Goal: Transaction & Acquisition: Obtain resource

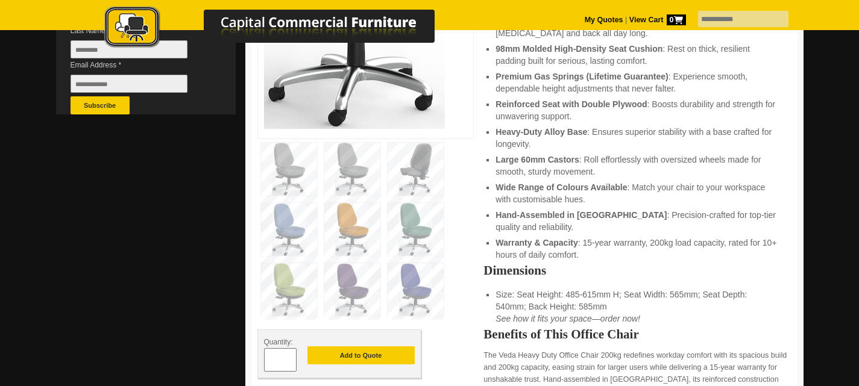
scroll to position [422, 0]
click at [347, 203] on img at bounding box center [352, 229] width 56 height 53
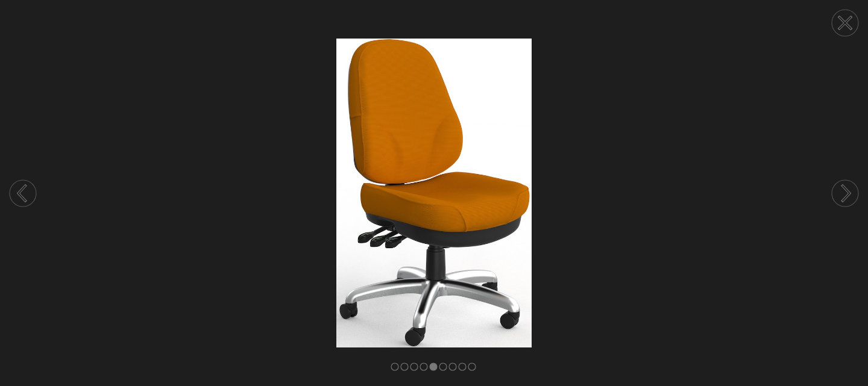
click at [848, 198] on circle at bounding box center [845, 193] width 27 height 27
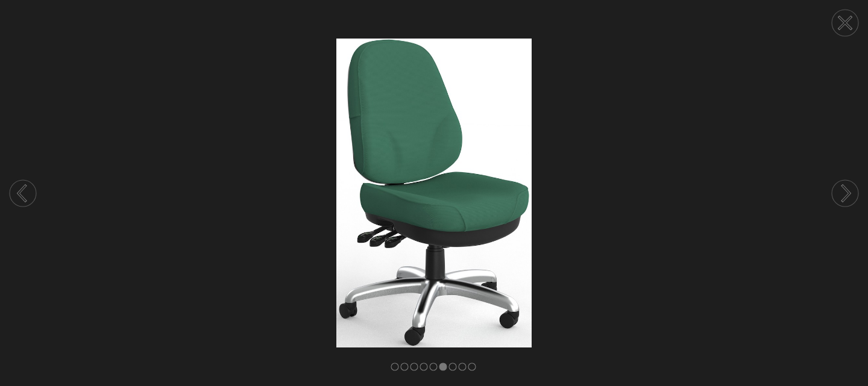
click at [842, 28] on circle at bounding box center [845, 23] width 27 height 27
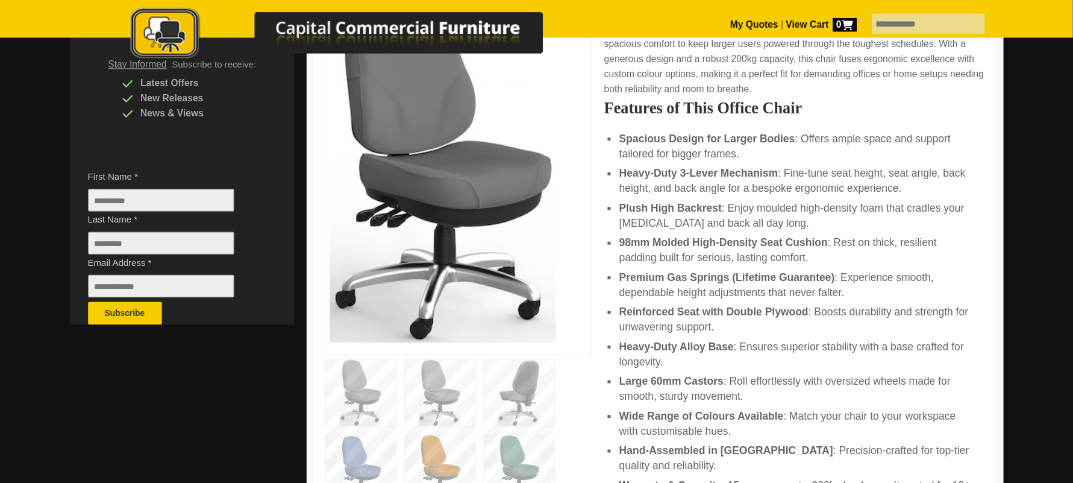
scroll to position [301, 0]
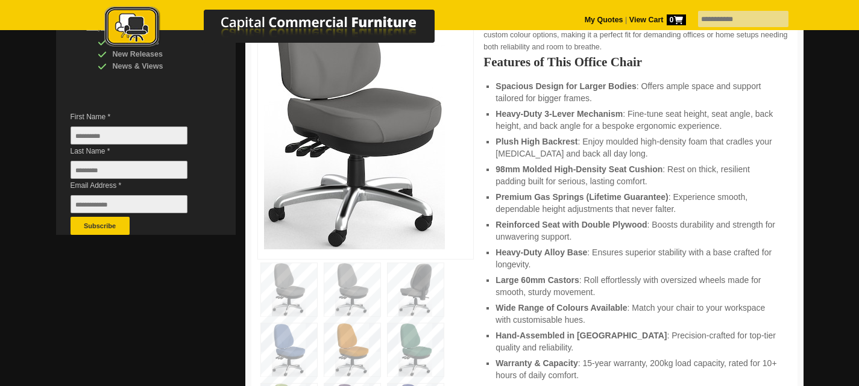
click at [348, 324] on img at bounding box center [352, 350] width 56 height 53
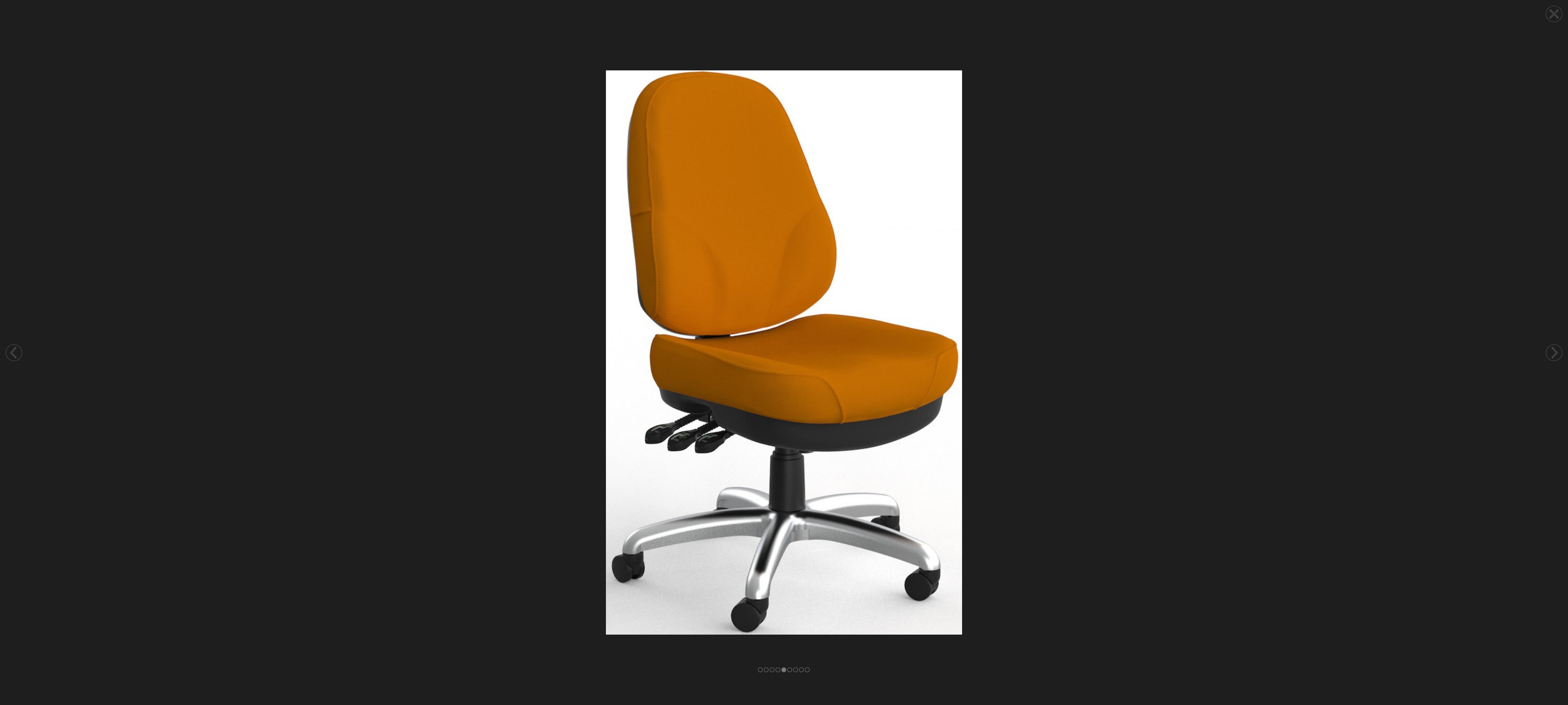
scroll to position [0, 0]
click at [522, 15] on circle at bounding box center [1554, 14] width 16 height 16
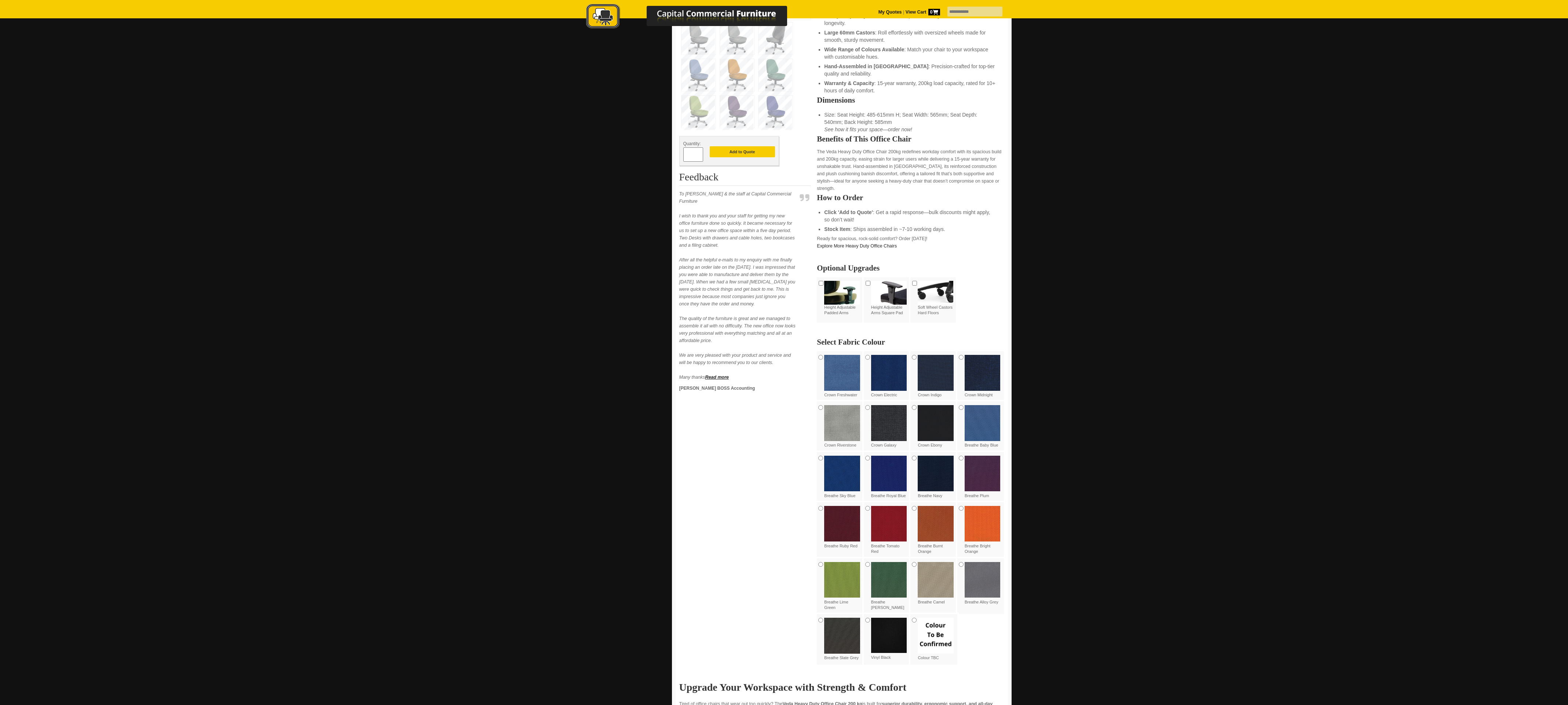
scroll to position [330, 0]
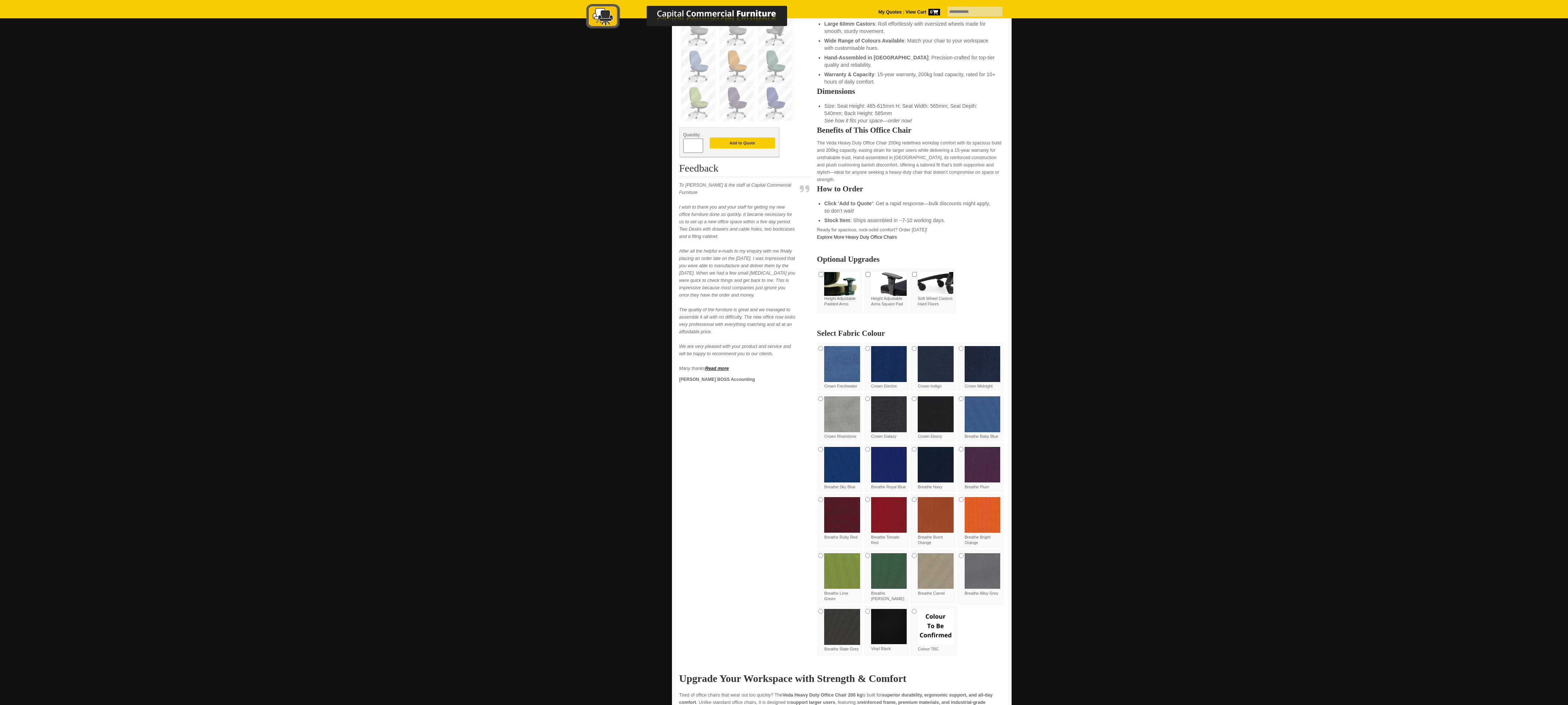
click at [522, 235] on img at bounding box center [936, 515] width 36 height 36
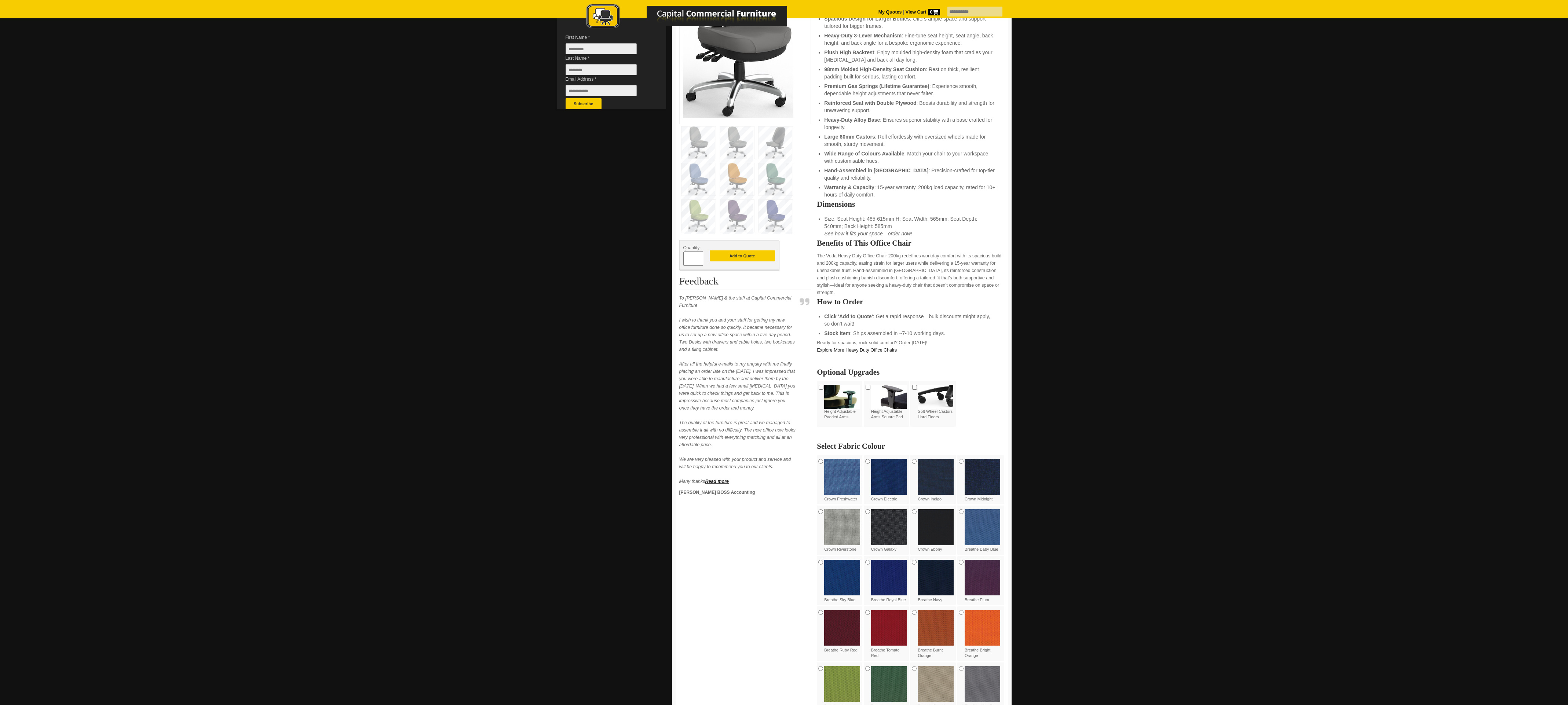
scroll to position [209, 0]
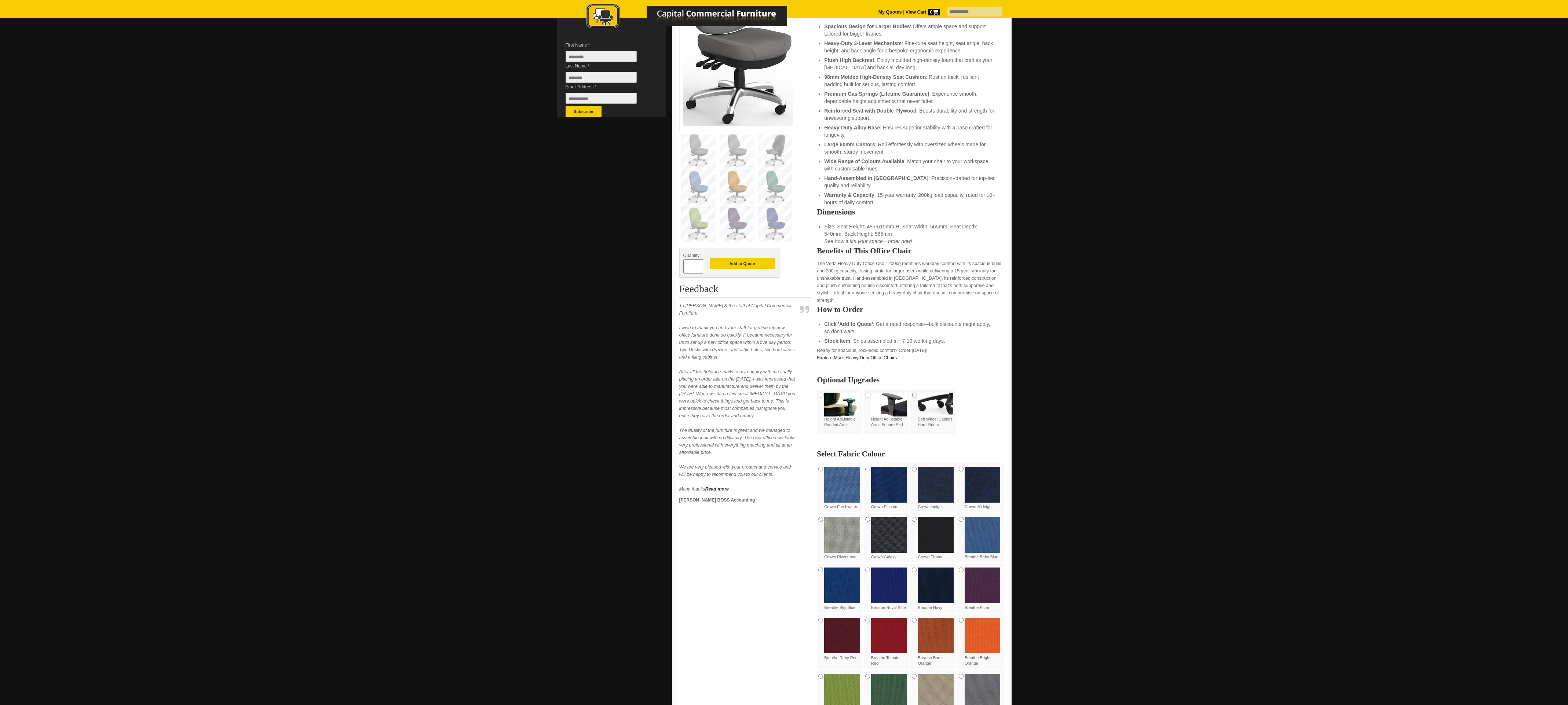
click at [522, 235] on input "*" at bounding box center [693, 266] width 20 height 15
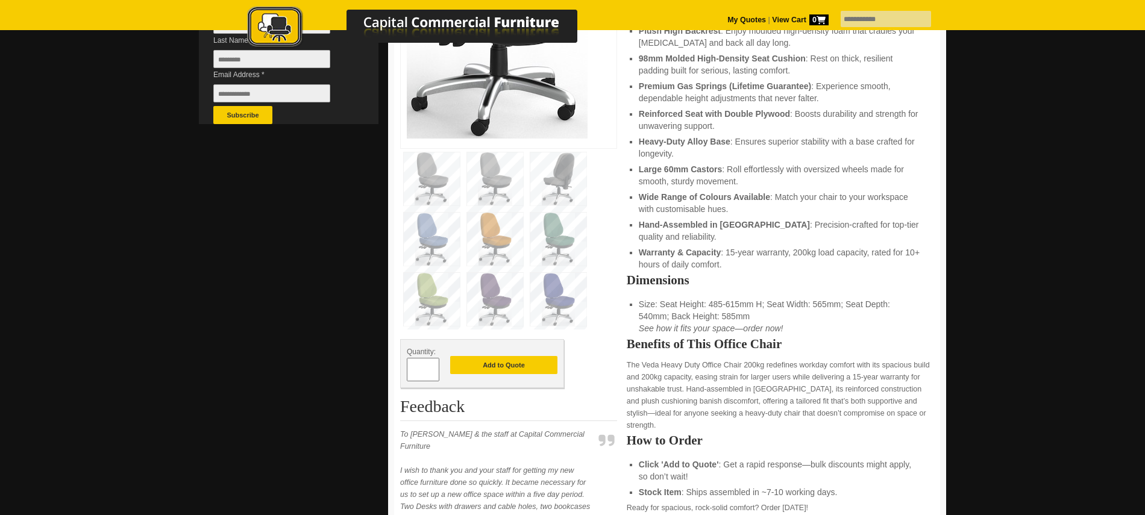
scroll to position [312, 0]
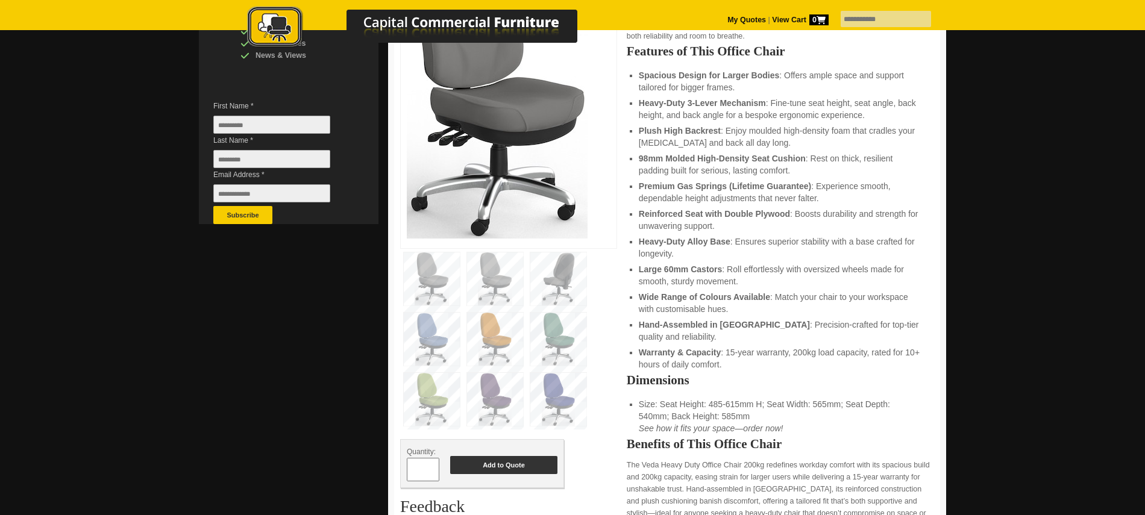
type input "*"
click at [525, 386] on button "Add to Quote" at bounding box center [503, 465] width 107 height 18
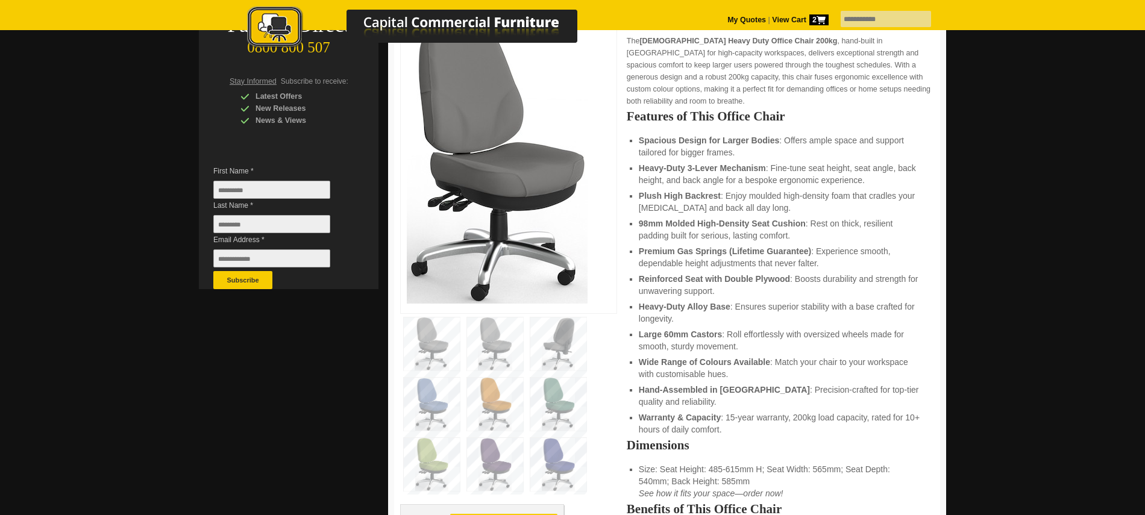
scroll to position [321, 0]
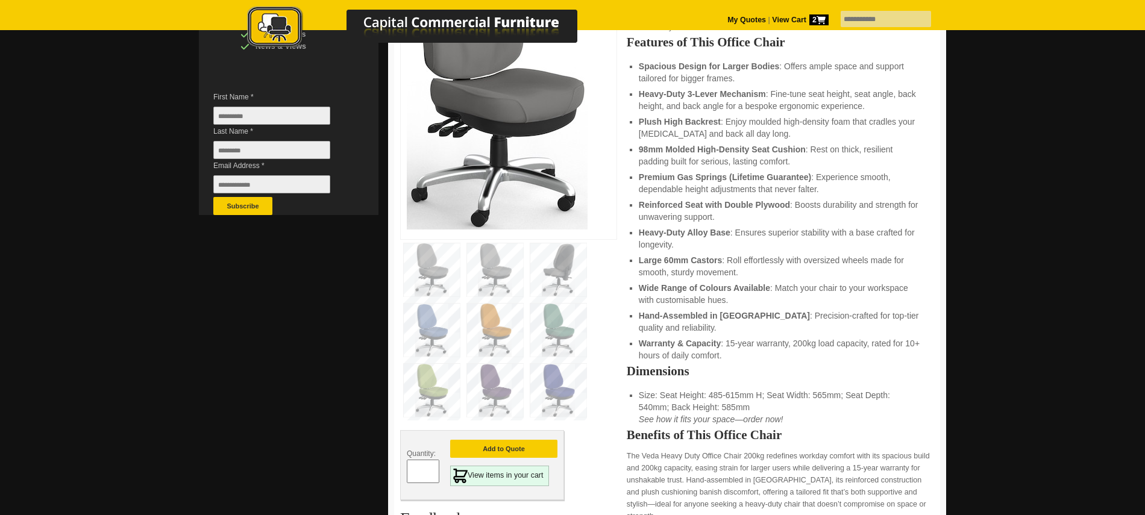
click at [272, 116] on input "First Name *" at bounding box center [271, 116] width 117 height 18
type input "******"
type input "****"
type input "**********"
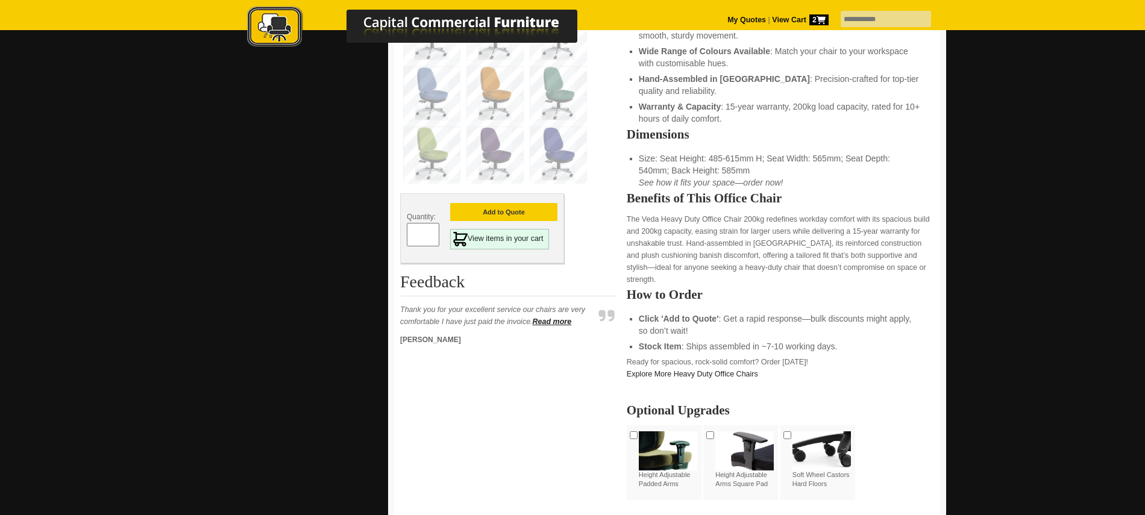
scroll to position [562, 0]
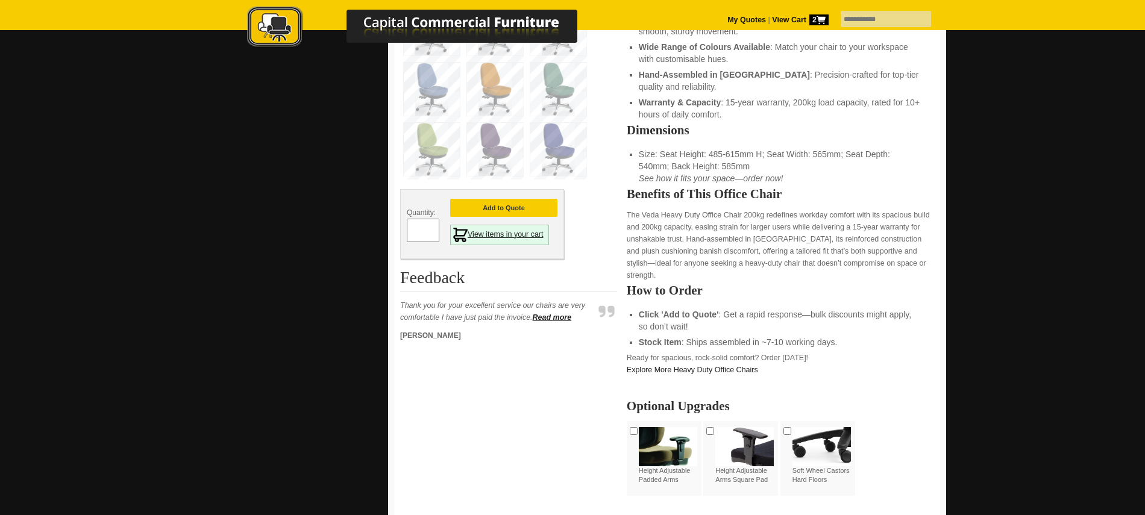
click at [517, 225] on link "View items in your cart" at bounding box center [499, 235] width 99 height 20
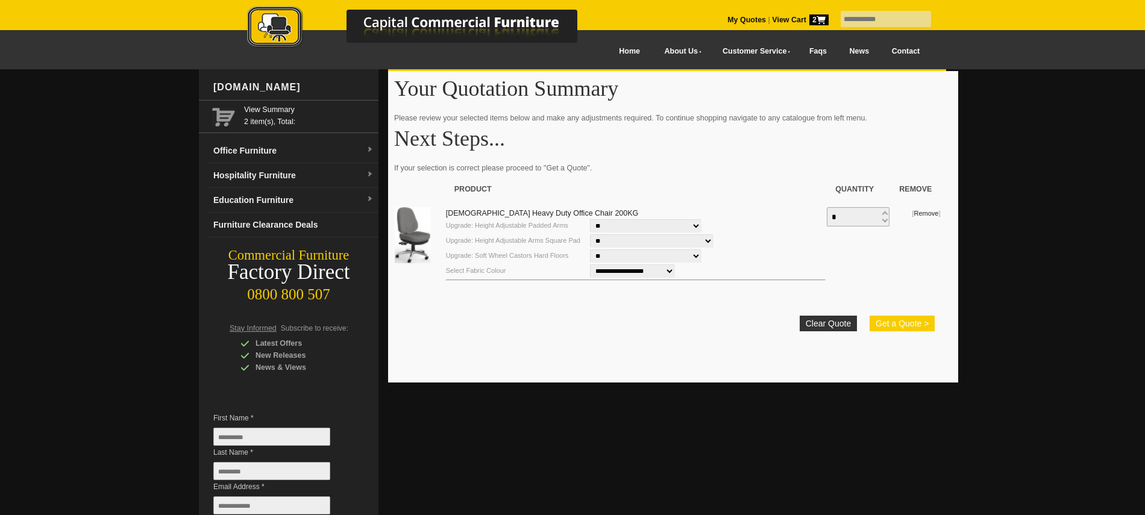
click at [904, 320] on button "Get a Quote >" at bounding box center [902, 324] width 65 height 16
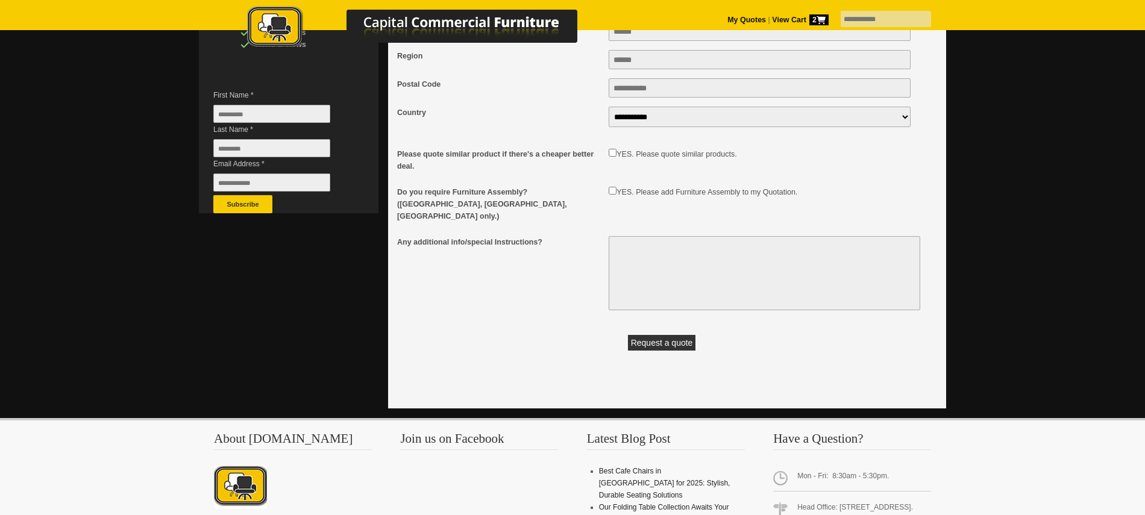
scroll to position [1, 0]
